Goal: Complete application form

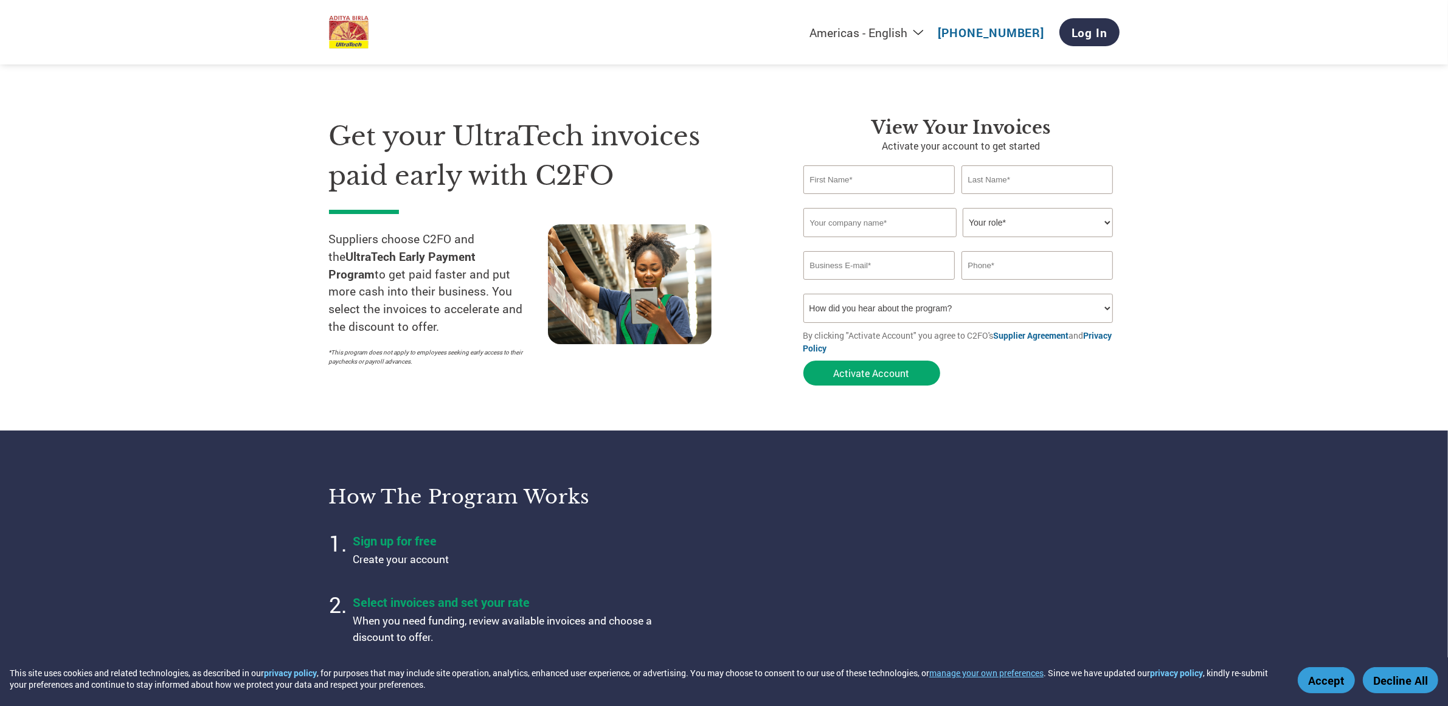
click at [873, 175] on input "text" at bounding box center [880, 179] width 152 height 29
type input "Prakash"
type input "[PERSON_NAME]"
type input "FLSmidth Cement India LLP"
type input "[EMAIL_ADDRESS][DOMAIN_NAME]"
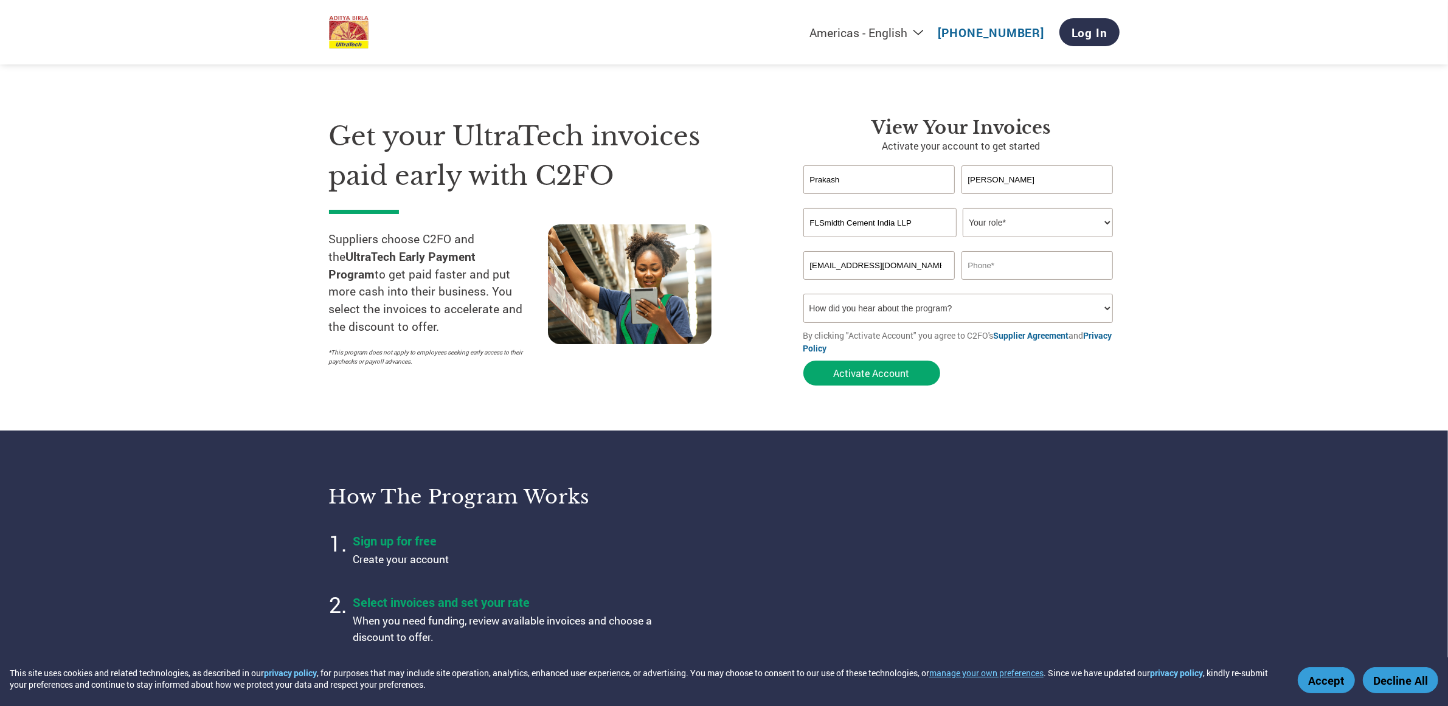
type input "9840024941"
click at [1030, 223] on select "Your role* CFO Controller Credit Manager Finance Director Treasurer CEO Preside…" at bounding box center [1038, 222] width 150 height 29
click at [1174, 266] on section "Get your UltraTech invoices paid early with C2FO Suppliers choose C2FO and the …" at bounding box center [724, 240] width 1448 height 382
click at [987, 230] on select "Your role* CFO Controller Credit Manager Finance Director Treasurer CEO Preside…" at bounding box center [1038, 222] width 150 height 29
click at [963, 208] on select "Your role* CFO Controller Credit Manager Finance Director Treasurer CEO Preside…" at bounding box center [1038, 222] width 150 height 29
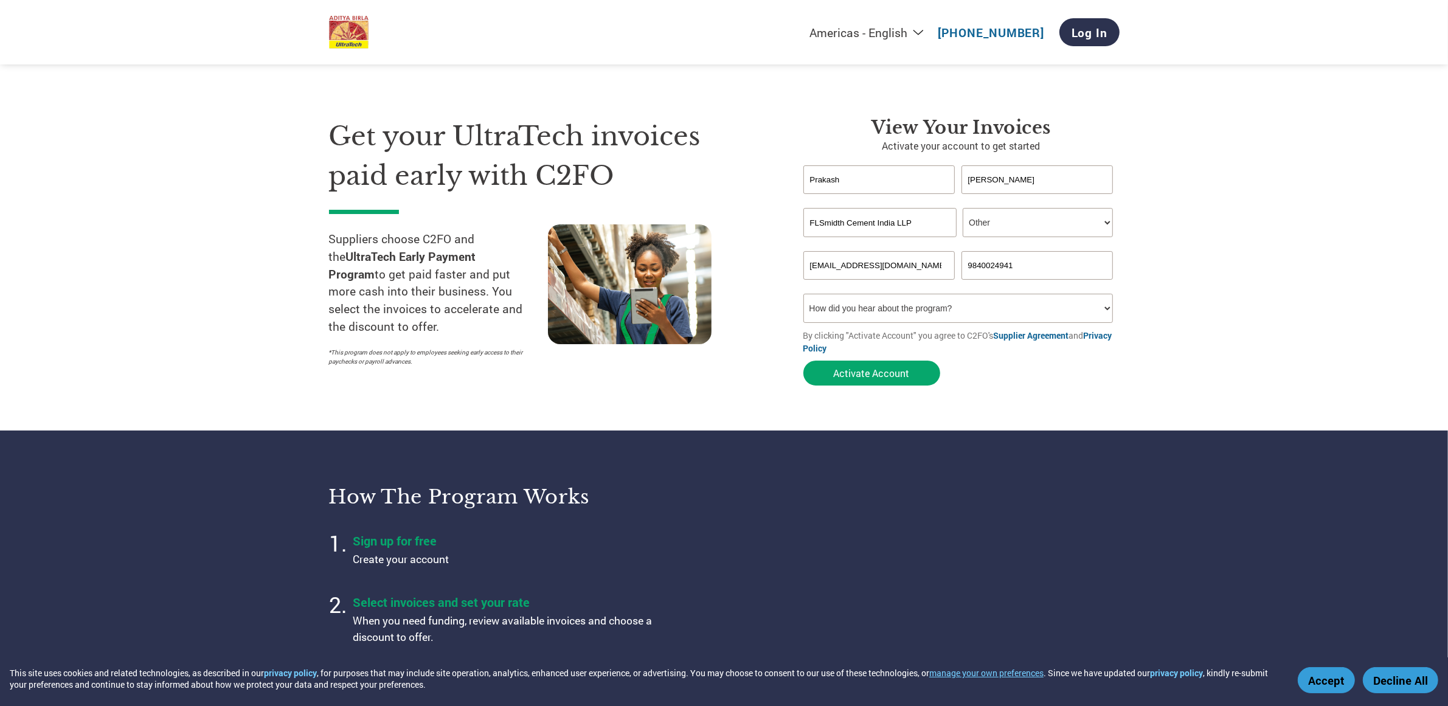
click at [1024, 229] on select "Your role* CFO Controller Credit Manager Finance Director Treasurer CEO Preside…" at bounding box center [1038, 222] width 150 height 29
select select "FINANCE_DIRECTOR"
click at [963, 208] on select "Your role* CFO Controller Credit Manager Finance Director Treasurer CEO Preside…" at bounding box center [1038, 222] width 150 height 29
click at [1026, 224] on select "Your role* CFO Controller Credit Manager Finance Director Treasurer CEO Preside…" at bounding box center [1038, 222] width 150 height 29
click at [1191, 224] on section "Get your UltraTech invoices paid early with C2FO Suppliers choose C2FO and the …" at bounding box center [724, 240] width 1448 height 382
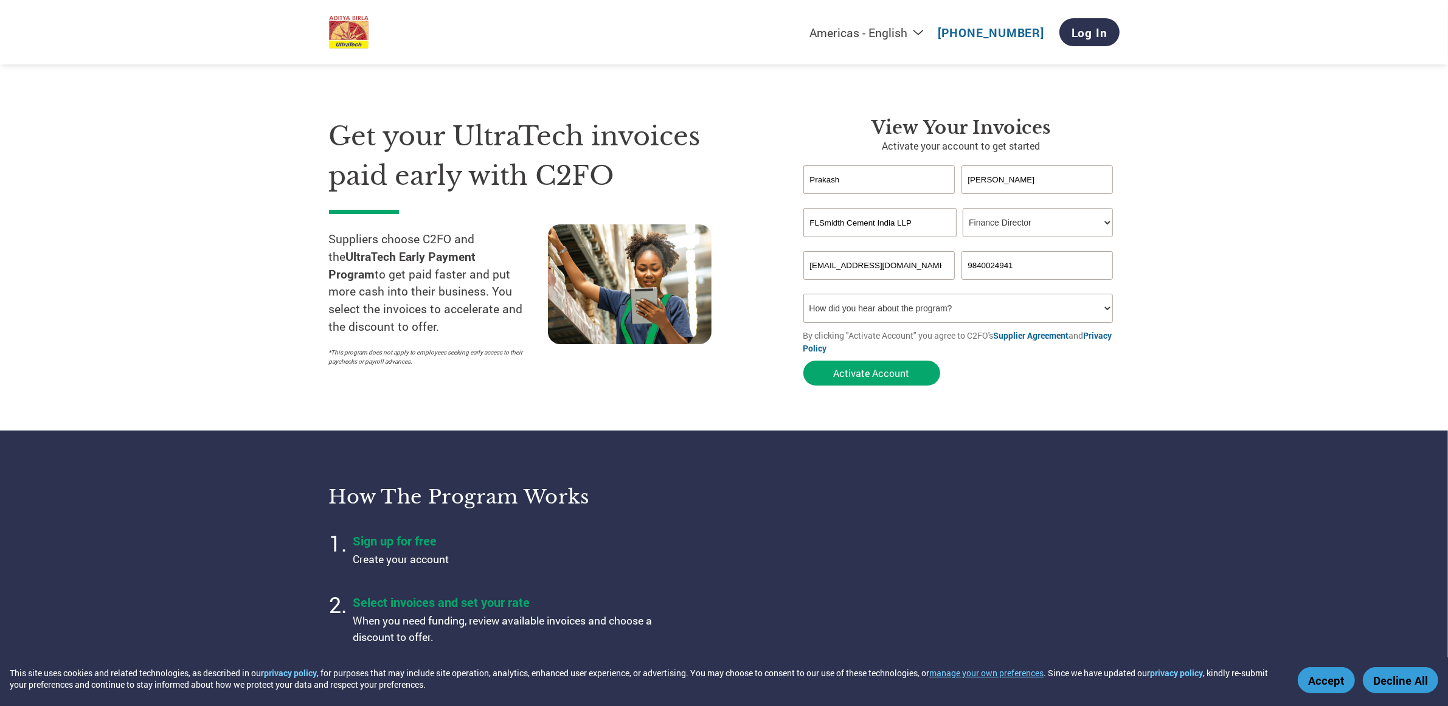
click at [859, 315] on select "How did you hear about the program? Received a letter Email Social Media Online…" at bounding box center [959, 308] width 310 height 29
select select "Email"
click at [804, 294] on select "How did you hear about the program? Received a letter Email Social Media Online…" at bounding box center [959, 308] width 310 height 29
click at [875, 366] on button "Activate Account" at bounding box center [872, 373] width 137 height 25
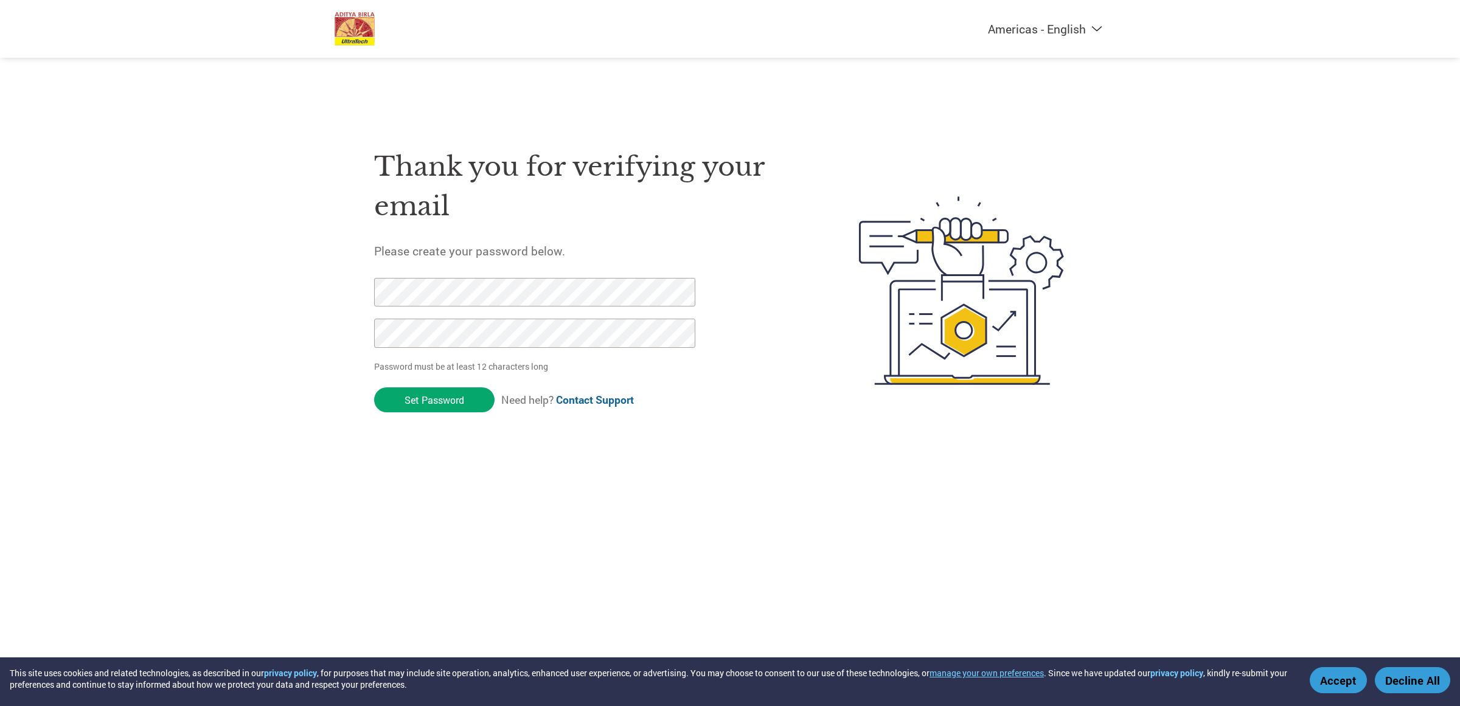
click at [292, 296] on div "Americas - English Américas - Español Américas - Português Amériques - Français…" at bounding box center [730, 242] width 1460 height 485
click at [304, 296] on div "Americas - English Américas - Español Américas - Português Amériques - Français…" at bounding box center [730, 242] width 1460 height 485
click at [430, 406] on input "Set Password" at bounding box center [434, 400] width 120 height 25
